Goal: Book appointment/travel/reservation

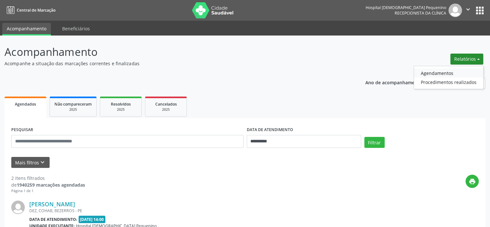
click at [450, 72] on link "Agendamentos" at bounding box center [448, 72] width 69 height 9
select select "*"
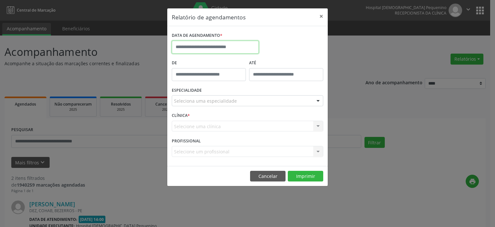
click at [190, 46] on input "text" at bounding box center [215, 47] width 87 height 13
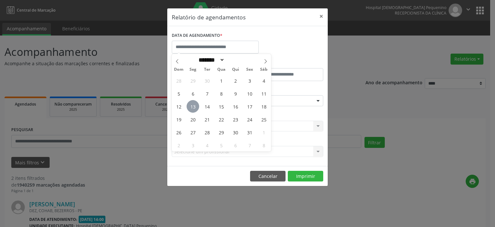
click at [194, 107] on span "13" at bounding box center [193, 106] width 13 height 13
type input "**********"
click at [194, 107] on span "13" at bounding box center [193, 106] width 13 height 13
click at [194, 107] on div "ESPECIALIDADE Seleciona uma especialidade Todas as especialidades Alergologia A…" at bounding box center [247, 97] width 155 height 25
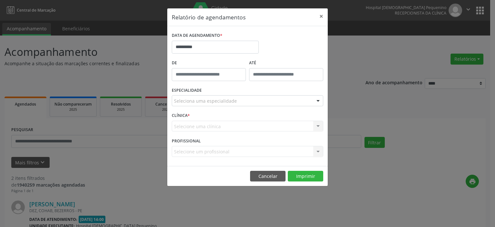
click at [190, 96] on div "Seleciona uma especialidade" at bounding box center [248, 100] width 152 height 11
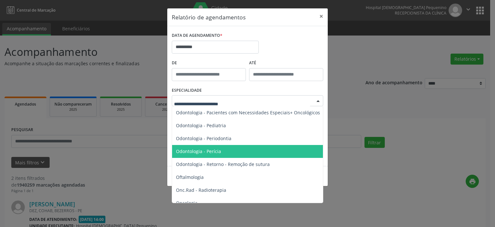
scroll to position [903, 0]
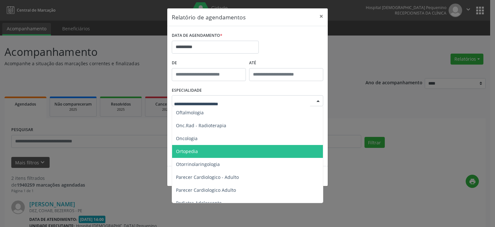
click at [206, 154] on span "Ortopedia" at bounding box center [248, 151] width 152 height 13
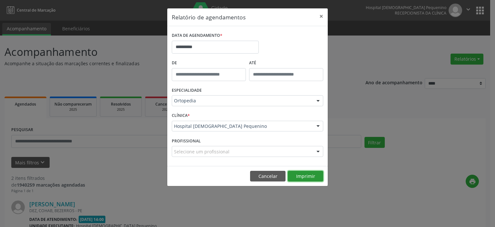
click at [300, 175] on button "Imprimir" at bounding box center [305, 176] width 35 height 11
